Goal: Task Accomplishment & Management: Manage account settings

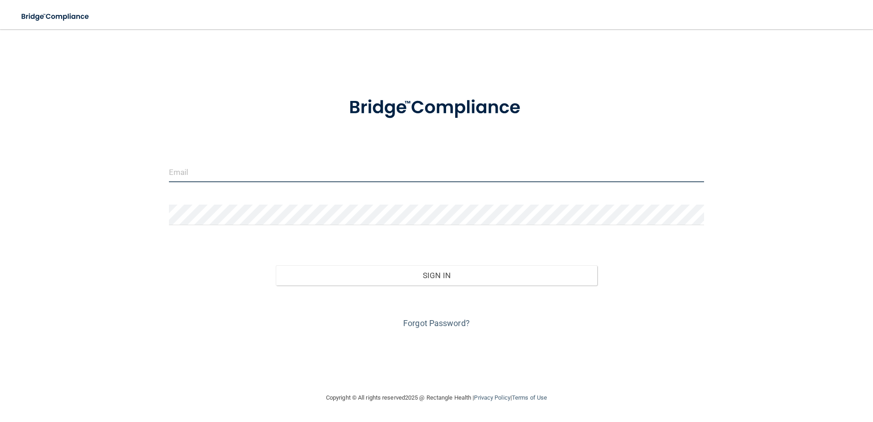
type input "[EMAIL_ADDRESS][DOMAIN_NAME]"
click at [308, 247] on div "Sign In" at bounding box center [436, 266] width 549 height 38
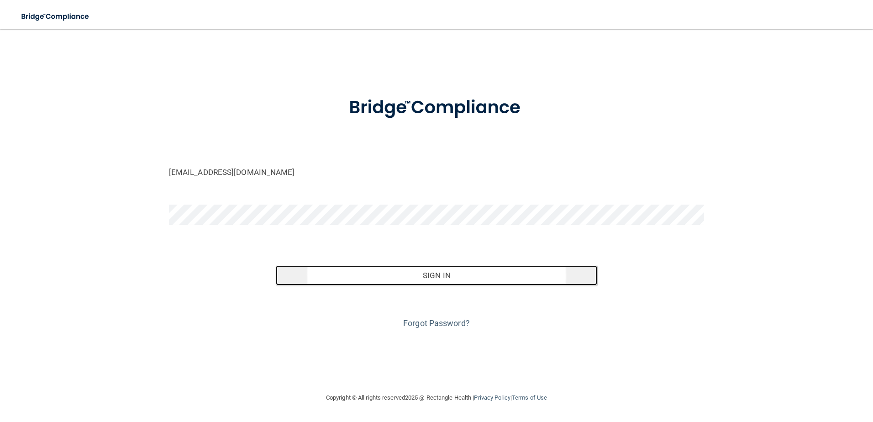
click at [453, 276] on button "Sign In" at bounding box center [436, 275] width 321 height 20
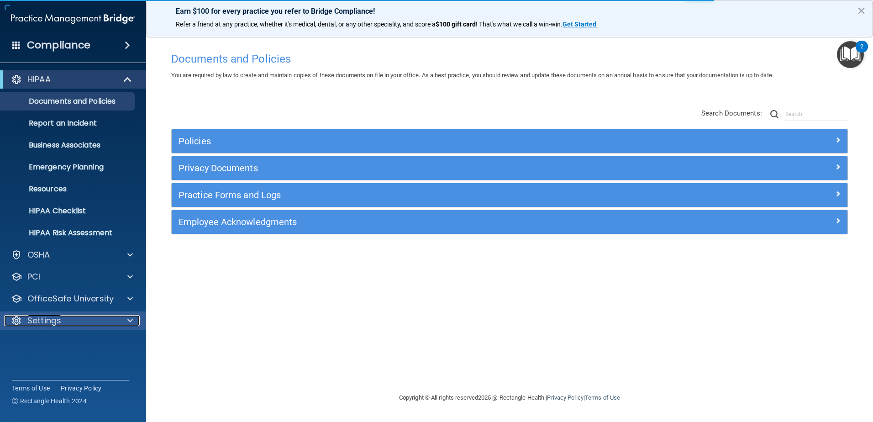
click at [96, 319] on div "Settings" at bounding box center [60, 320] width 113 height 11
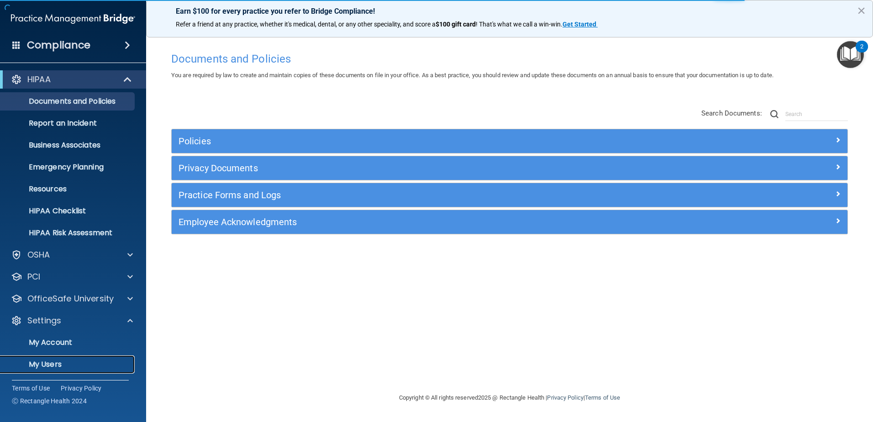
click at [60, 366] on p "My Users" at bounding box center [68, 364] width 125 height 9
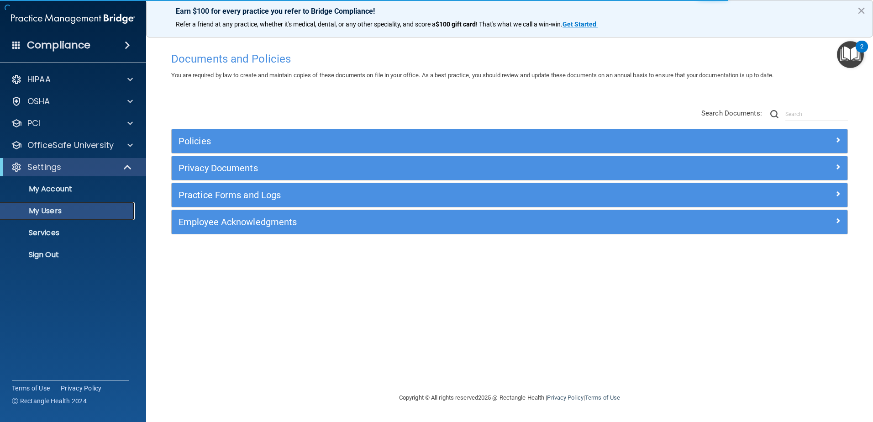
select select "20"
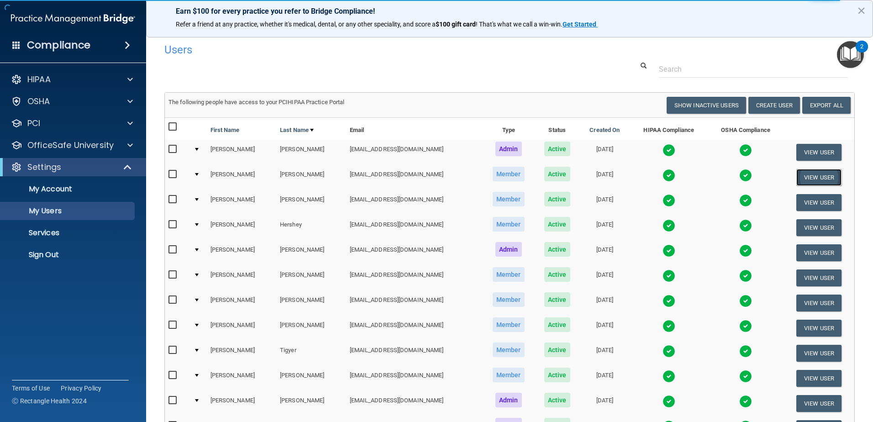
click at [816, 177] on button "View User" at bounding box center [818, 177] width 45 height 17
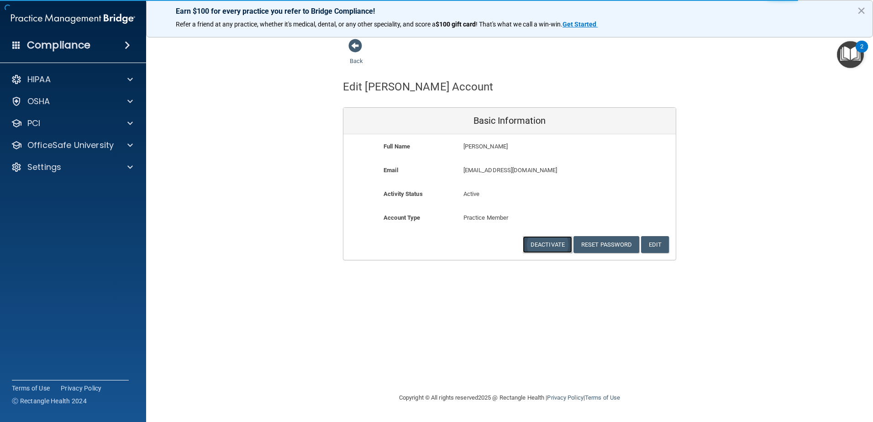
click at [537, 242] on button "Deactivate" at bounding box center [547, 244] width 49 height 17
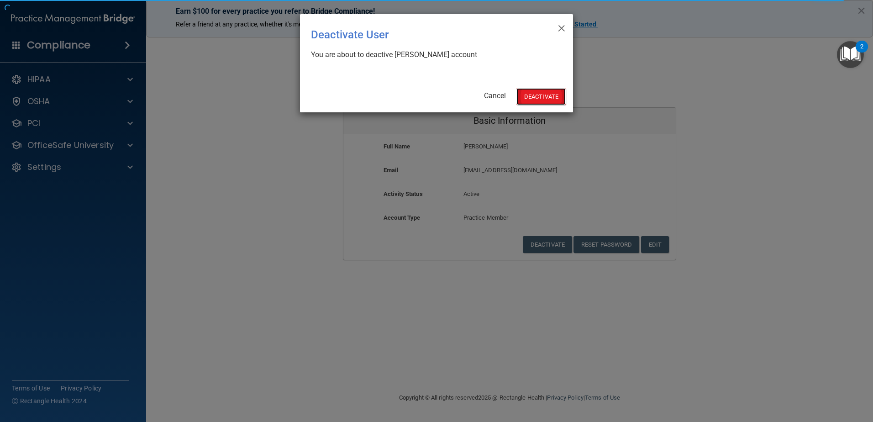
click at [550, 99] on button "Deactivate" at bounding box center [540, 96] width 49 height 17
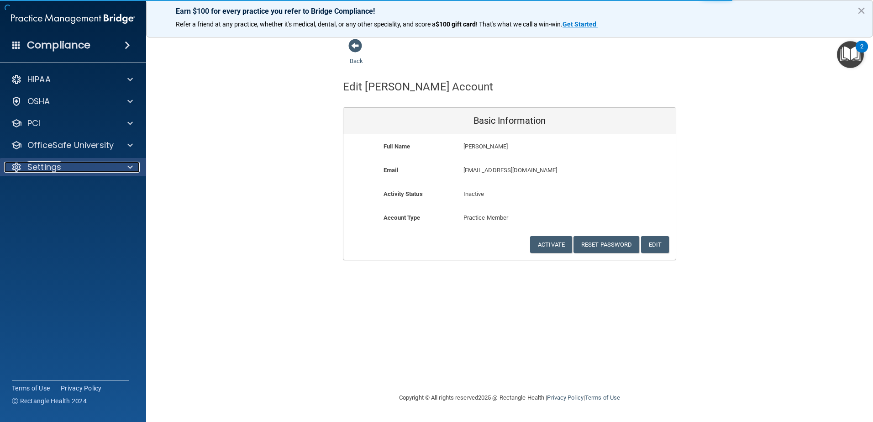
click at [74, 165] on div "Settings" at bounding box center [60, 167] width 113 height 11
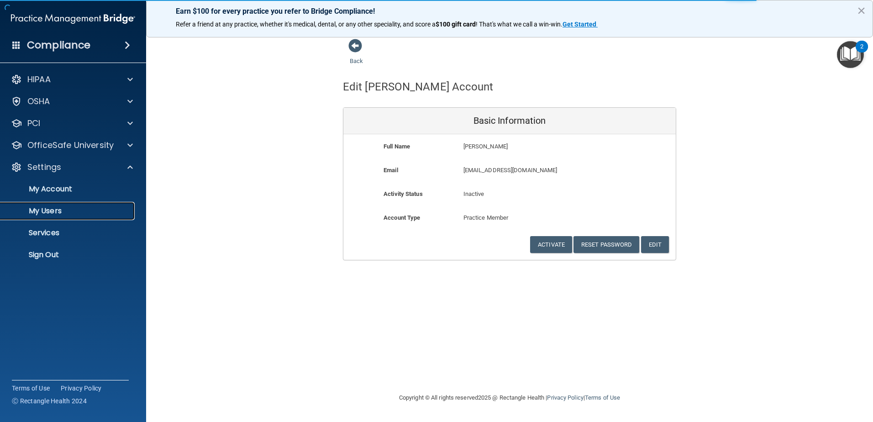
click at [73, 214] on p "My Users" at bounding box center [68, 210] width 125 height 9
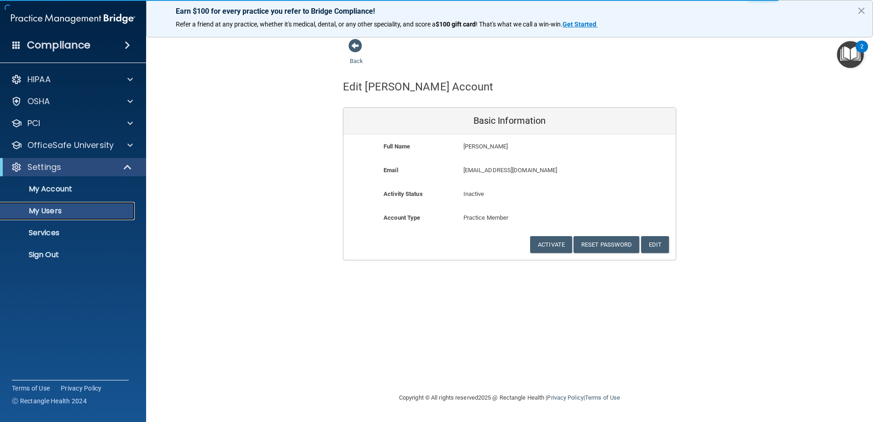
select select "20"
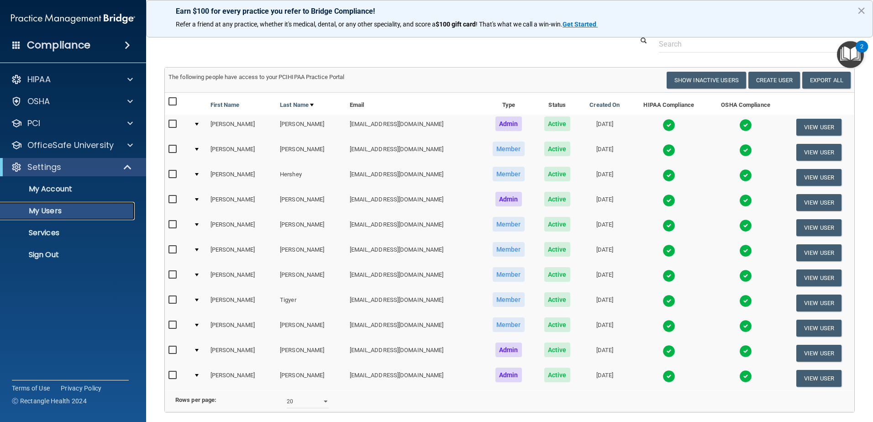
scroll to position [46, 0]
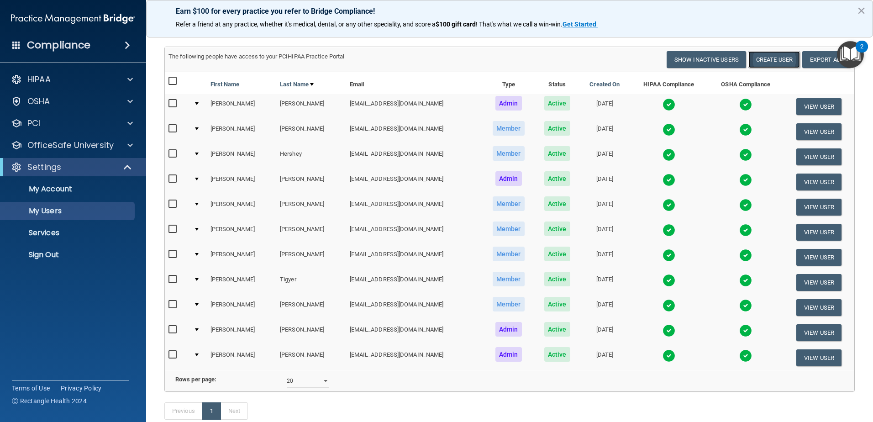
click at [770, 54] on button "Create User" at bounding box center [774, 59] width 52 height 17
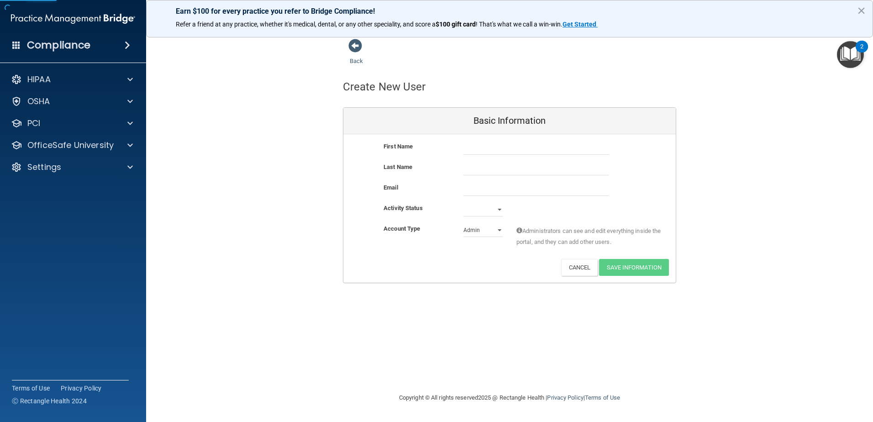
click at [534, 140] on div "First Name Last Name Email Activity Status Active Inactive Account Type Practic…" at bounding box center [509, 208] width 332 height 148
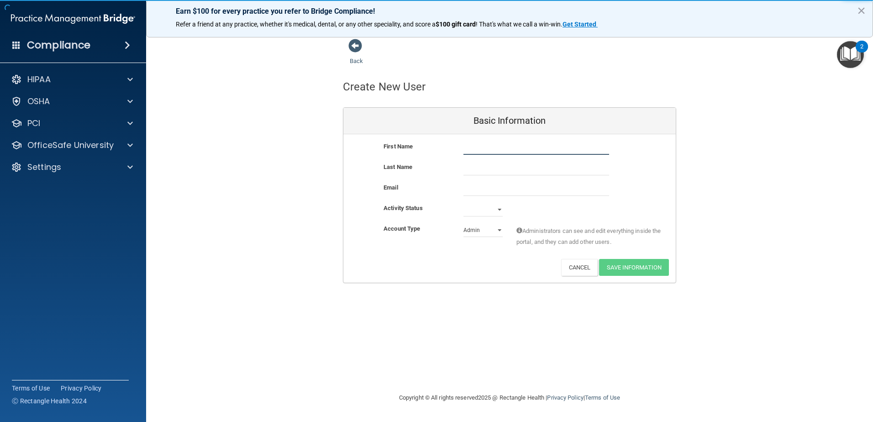
click at [532, 145] on input "text" at bounding box center [536, 148] width 146 height 14
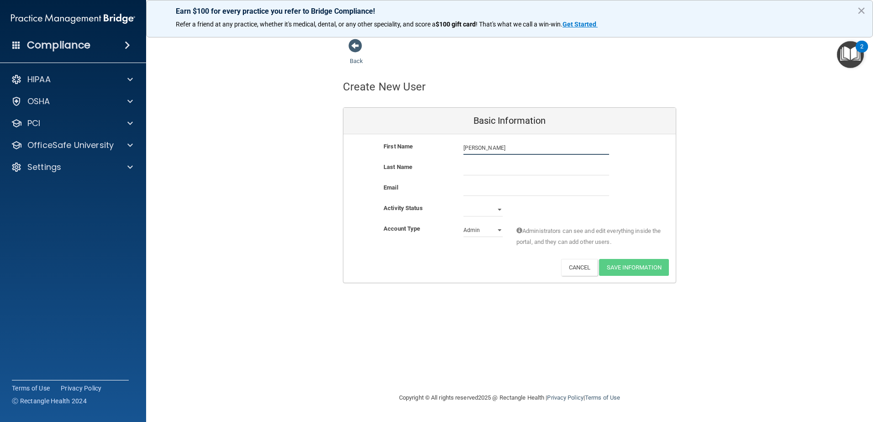
type input "[PERSON_NAME]"
type input "[EMAIL_ADDRESS][DOMAIN_NAME]"
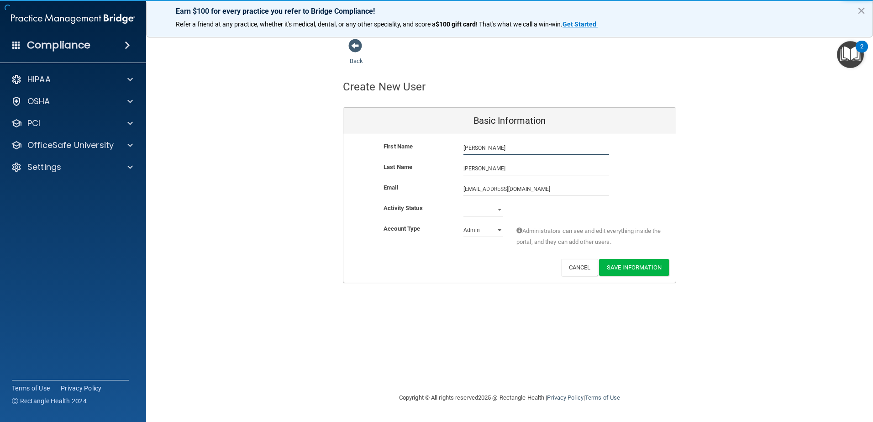
type input "[PERSON_NAME]"
click at [492, 210] on select "Active Inactive" at bounding box center [482, 210] width 39 height 14
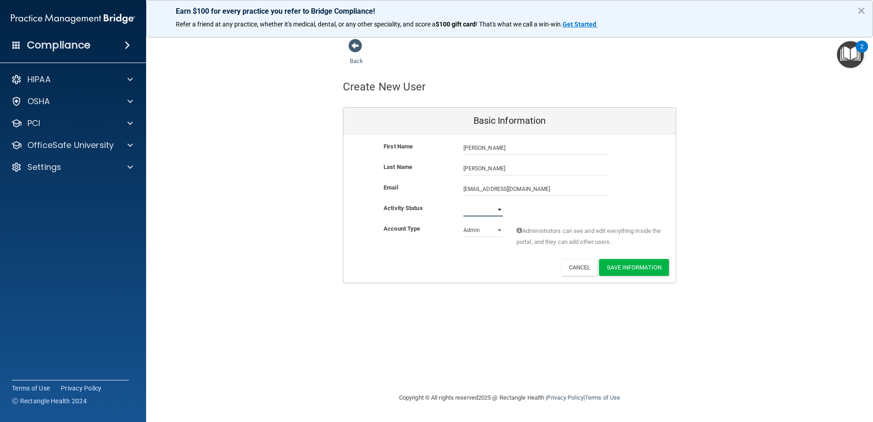
select select "active"
click at [463, 203] on select "Active Inactive" at bounding box center [482, 210] width 39 height 14
click at [495, 230] on select "Admin Member" at bounding box center [482, 230] width 39 height 14
select select "practice_member"
click at [463, 223] on select "Admin Member" at bounding box center [482, 230] width 39 height 14
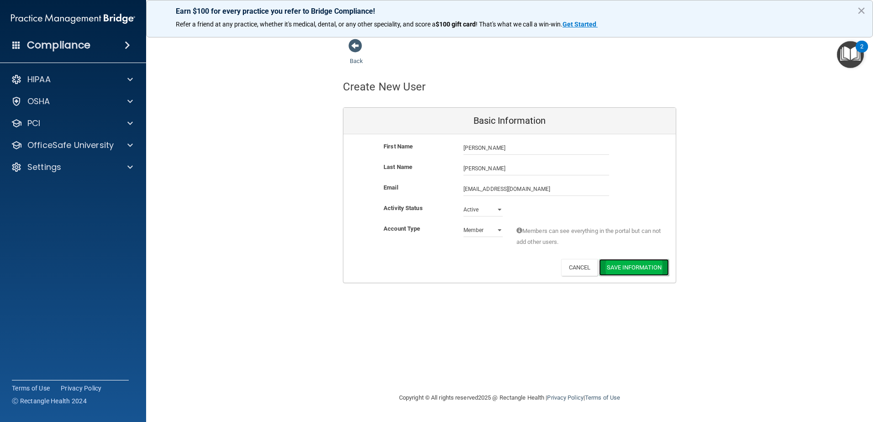
click at [643, 269] on button "Save Information" at bounding box center [634, 267] width 70 height 17
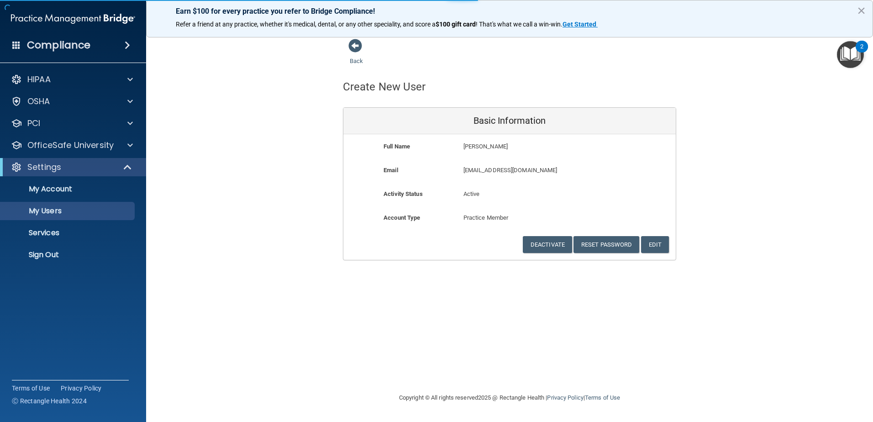
select select "20"
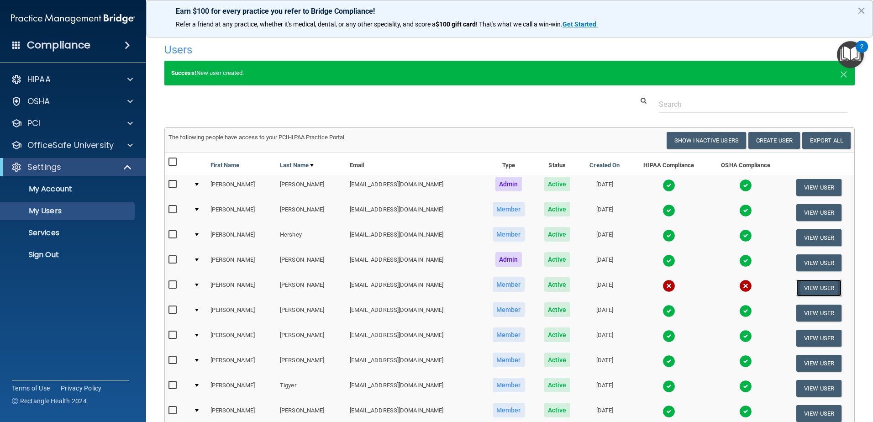
click at [812, 289] on button "View User" at bounding box center [818, 287] width 45 height 17
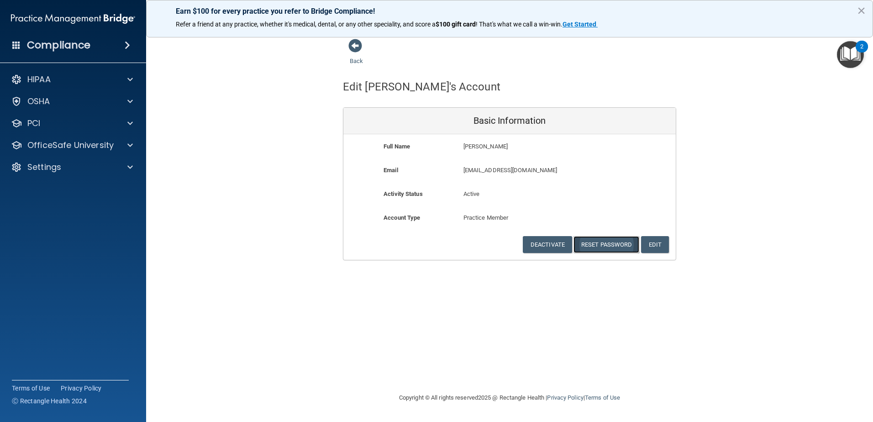
click at [601, 244] on button "Reset Password" at bounding box center [606, 244] width 66 height 17
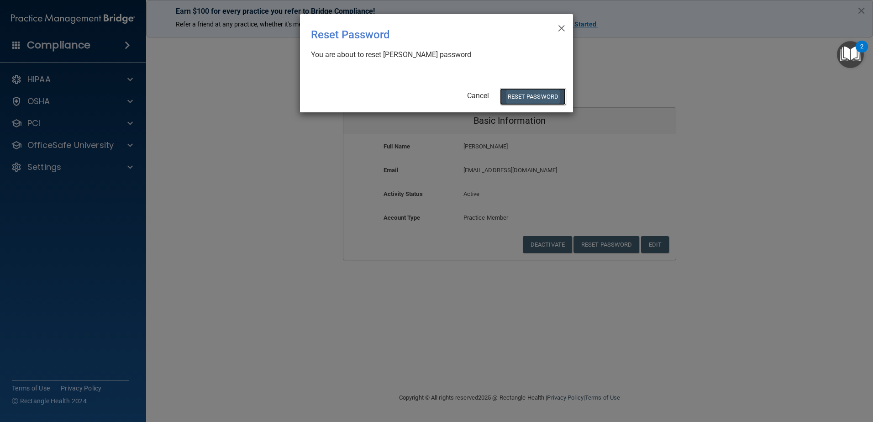
click at [538, 98] on button "Reset Password" at bounding box center [533, 96] width 66 height 17
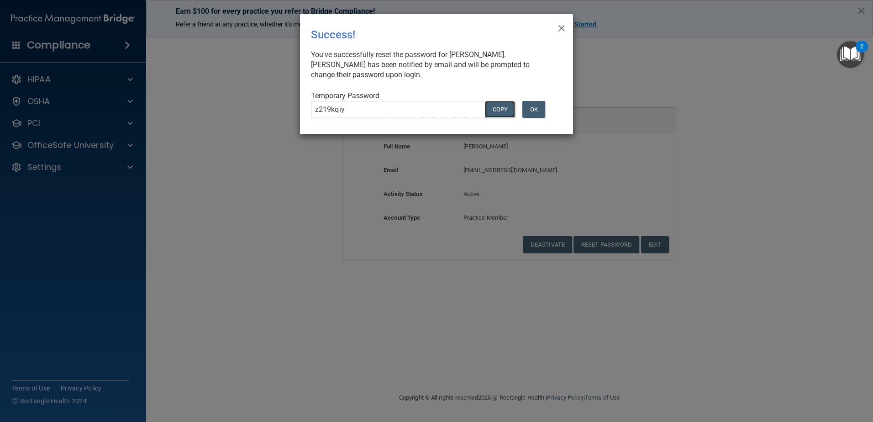
click at [494, 110] on button "COPY" at bounding box center [500, 109] width 30 height 17
click at [539, 111] on button "OK" at bounding box center [533, 109] width 23 height 17
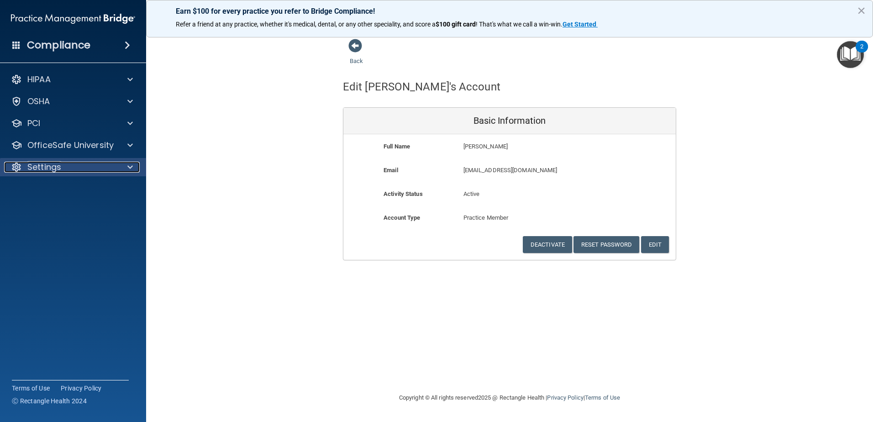
click at [56, 170] on p "Settings" at bounding box center [44, 167] width 34 height 11
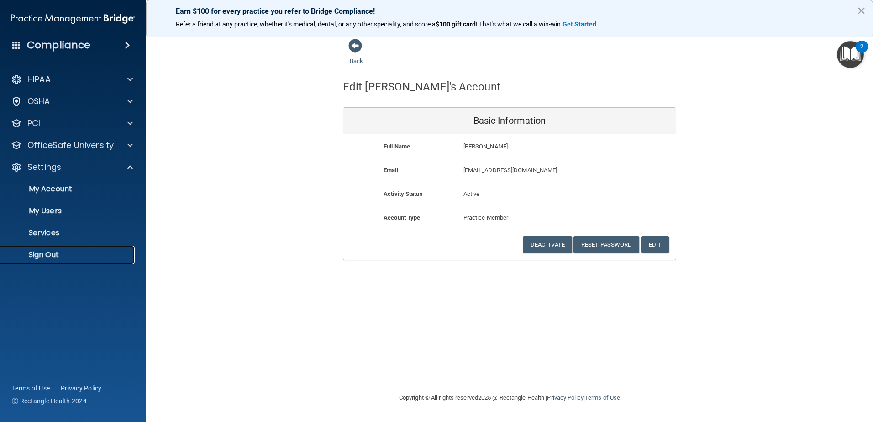
click at [53, 256] on p "Sign Out" at bounding box center [68, 254] width 125 height 9
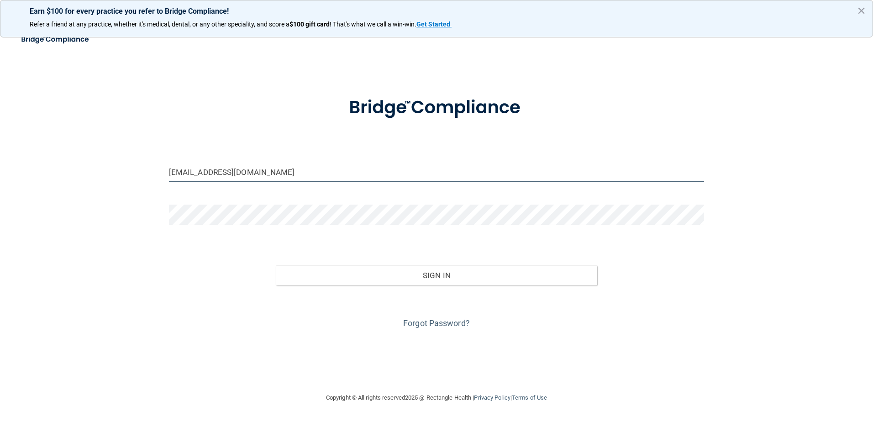
drag, startPoint x: 287, startPoint y: 171, endPoint x: 148, endPoint y: 167, distance: 138.8
click at [148, 167] on div "[EMAIL_ADDRESS][DOMAIN_NAME] Invalid email/password. You don't have permission …" at bounding box center [436, 210] width 836 height 345
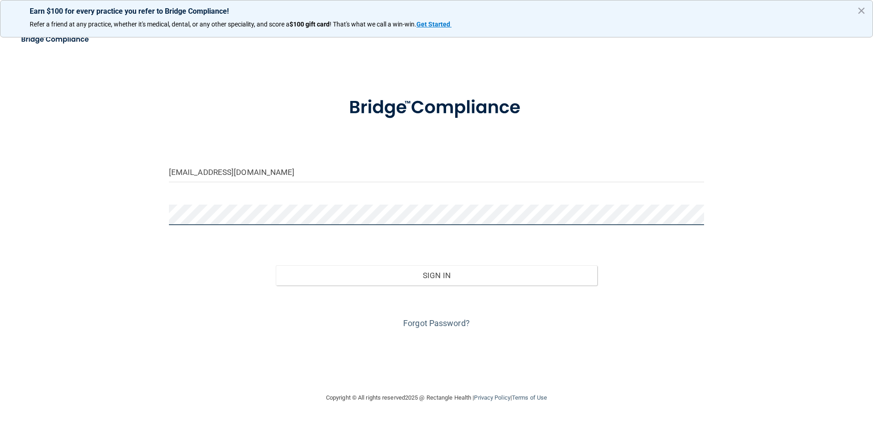
click at [73, 193] on div "[EMAIL_ADDRESS][DOMAIN_NAME] Invalid email/password. You don't have permission …" at bounding box center [436, 210] width 836 height 345
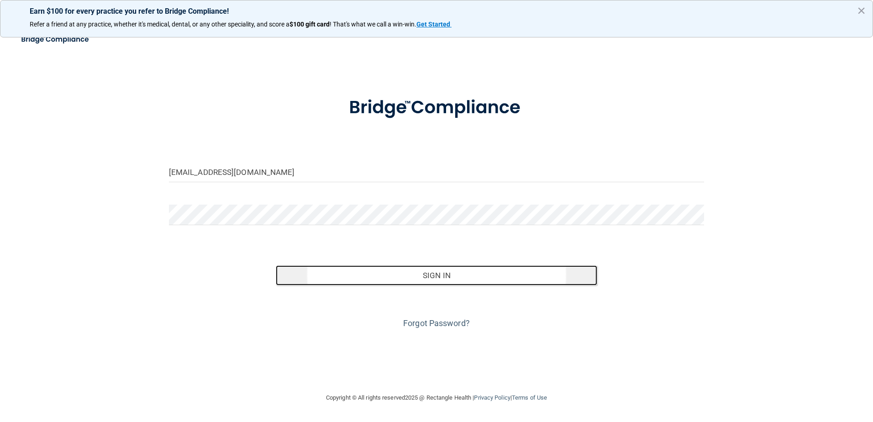
click at [464, 272] on button "Sign In" at bounding box center [436, 275] width 321 height 20
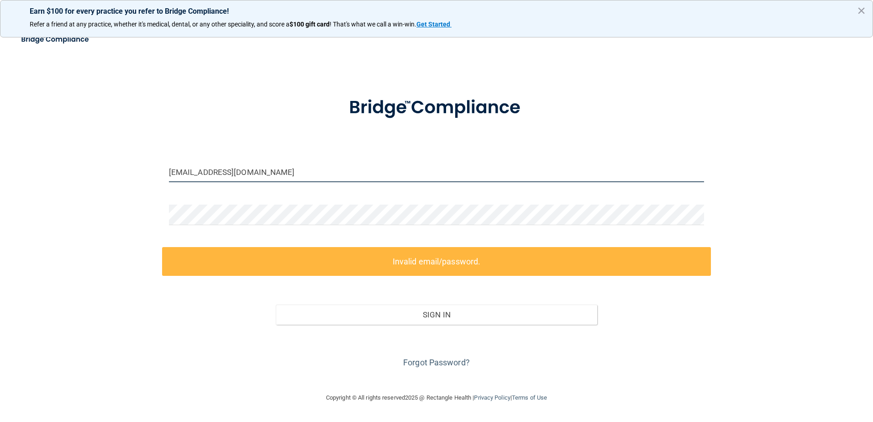
click at [172, 170] on input "[EMAIL_ADDRESS][DOMAIN_NAME]" at bounding box center [436, 172] width 535 height 21
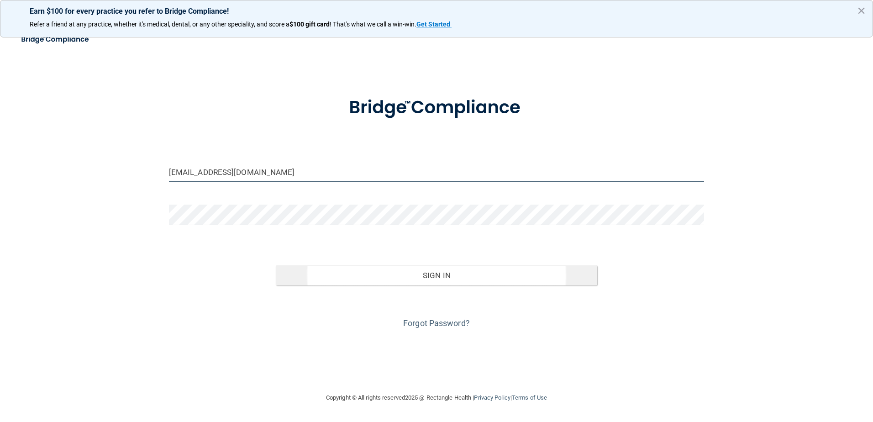
type input "[EMAIL_ADDRESS][DOMAIN_NAME]"
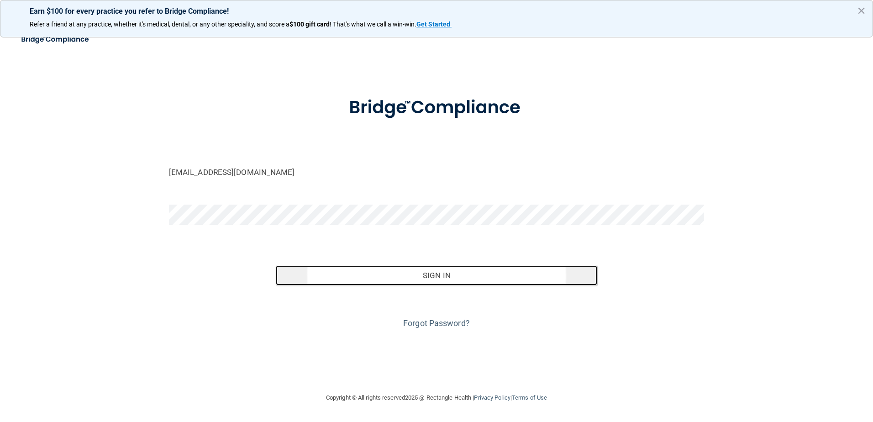
click at [436, 277] on button "Sign In" at bounding box center [436, 275] width 321 height 20
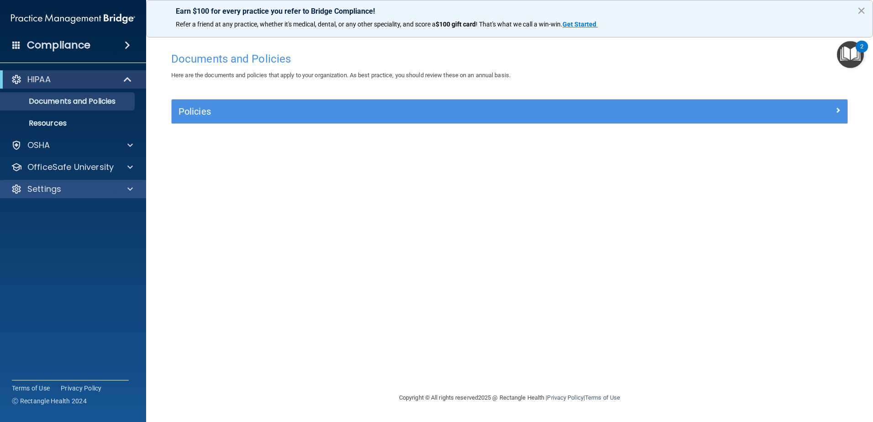
click at [87, 183] on div "Settings" at bounding box center [73, 189] width 146 height 18
click at [82, 191] on div "Settings" at bounding box center [60, 188] width 113 height 11
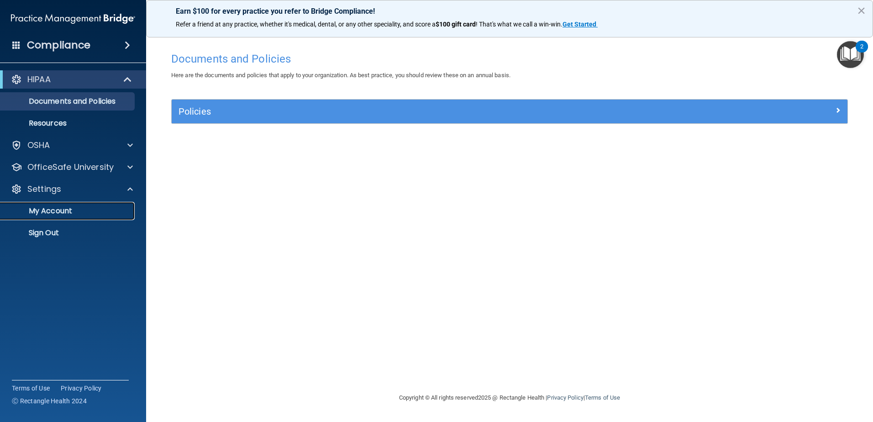
click at [68, 212] on p "My Account" at bounding box center [68, 210] width 125 height 9
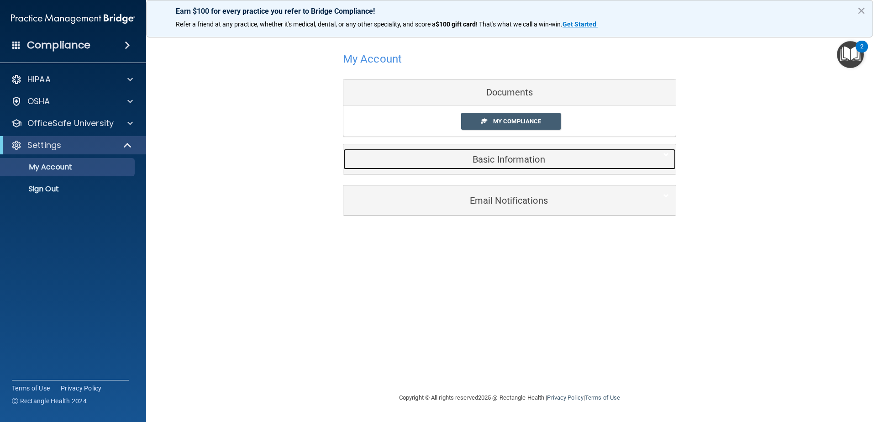
click at [526, 167] on div "Basic Information" at bounding box center [495, 159] width 304 height 21
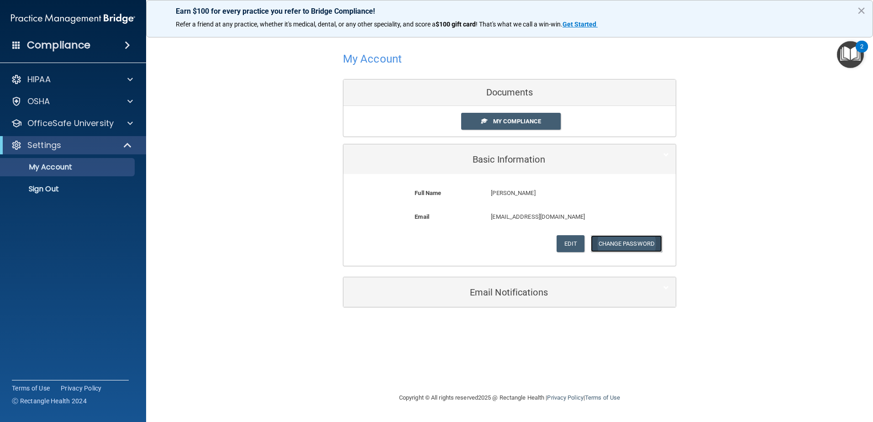
click at [623, 244] on button "Change Password" at bounding box center [627, 243] width 72 height 17
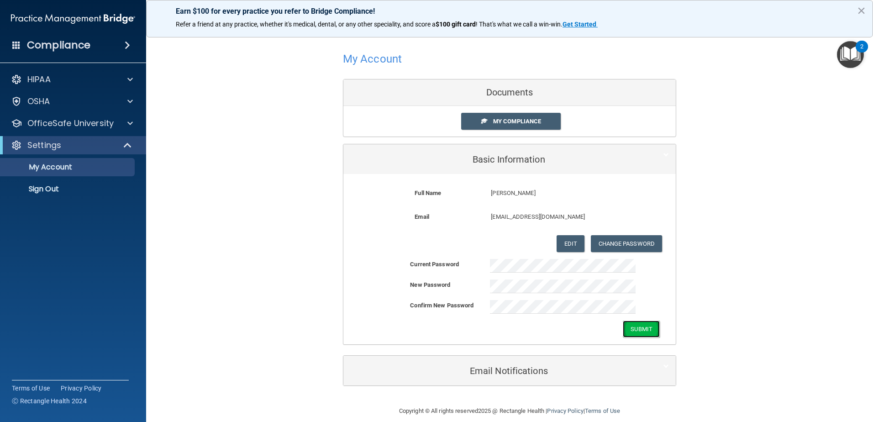
click at [644, 329] on button "Submit" at bounding box center [640, 328] width 37 height 17
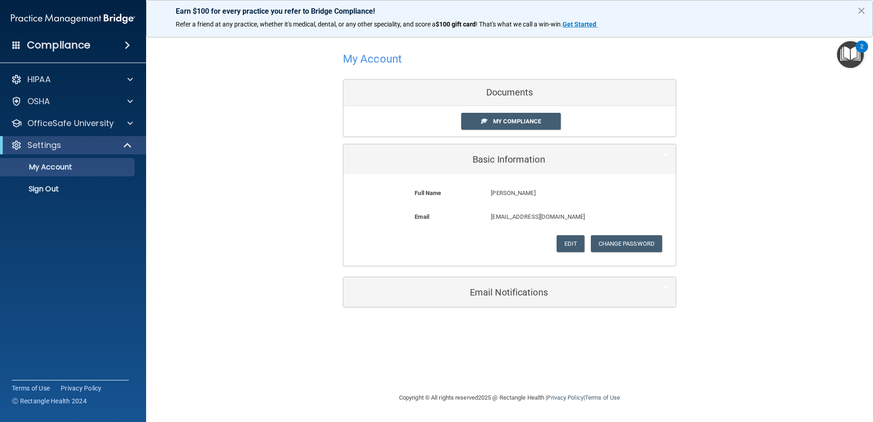
drag, startPoint x: 750, startPoint y: 246, endPoint x: 719, endPoint y: 241, distance: 31.4
click at [750, 246] on div "My Account Documents My Compliance My Compliance My BAA Basic Information Full …" at bounding box center [509, 177] width 690 height 279
click at [523, 121] on span "My Compliance" at bounding box center [517, 121] width 48 height 7
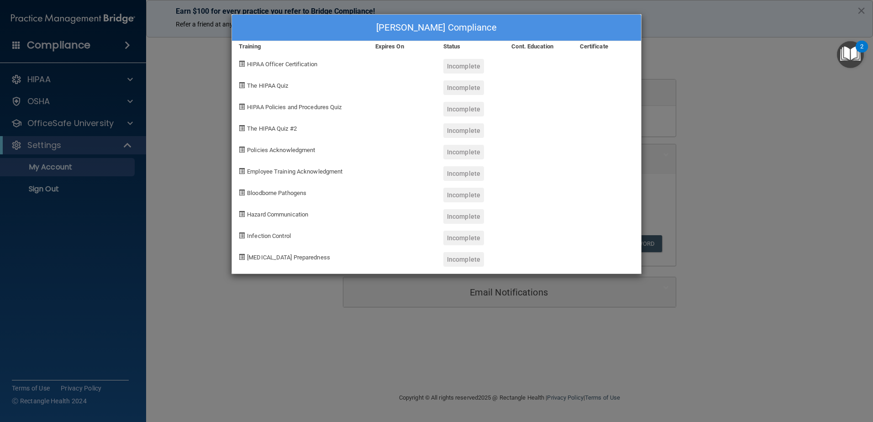
drag, startPoint x: 746, startPoint y: 151, endPoint x: 513, endPoint y: 8, distance: 273.3
click at [745, 151] on div "[PERSON_NAME] Compliance Training Expires On Status Cont. Education Certificate…" at bounding box center [436, 211] width 873 height 422
